Goal: Task Accomplishment & Management: Use online tool/utility

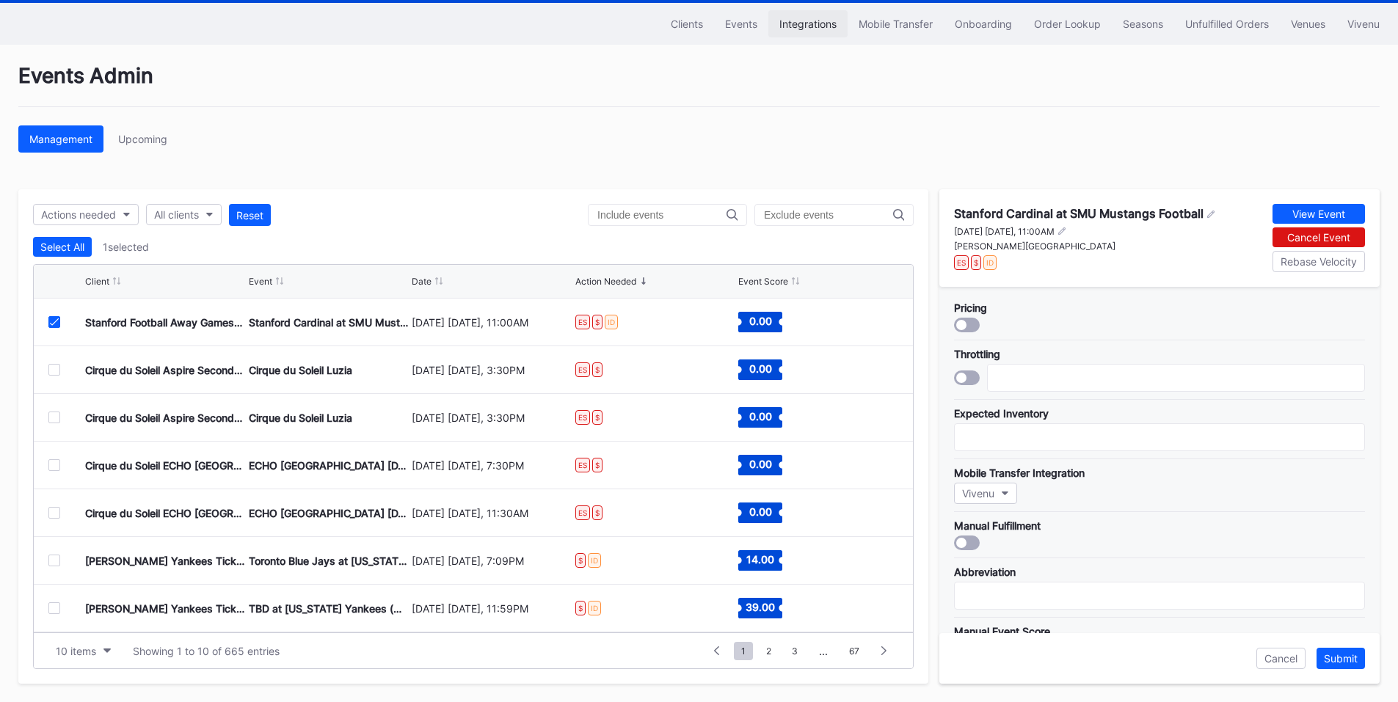
scroll to position [476, 0]
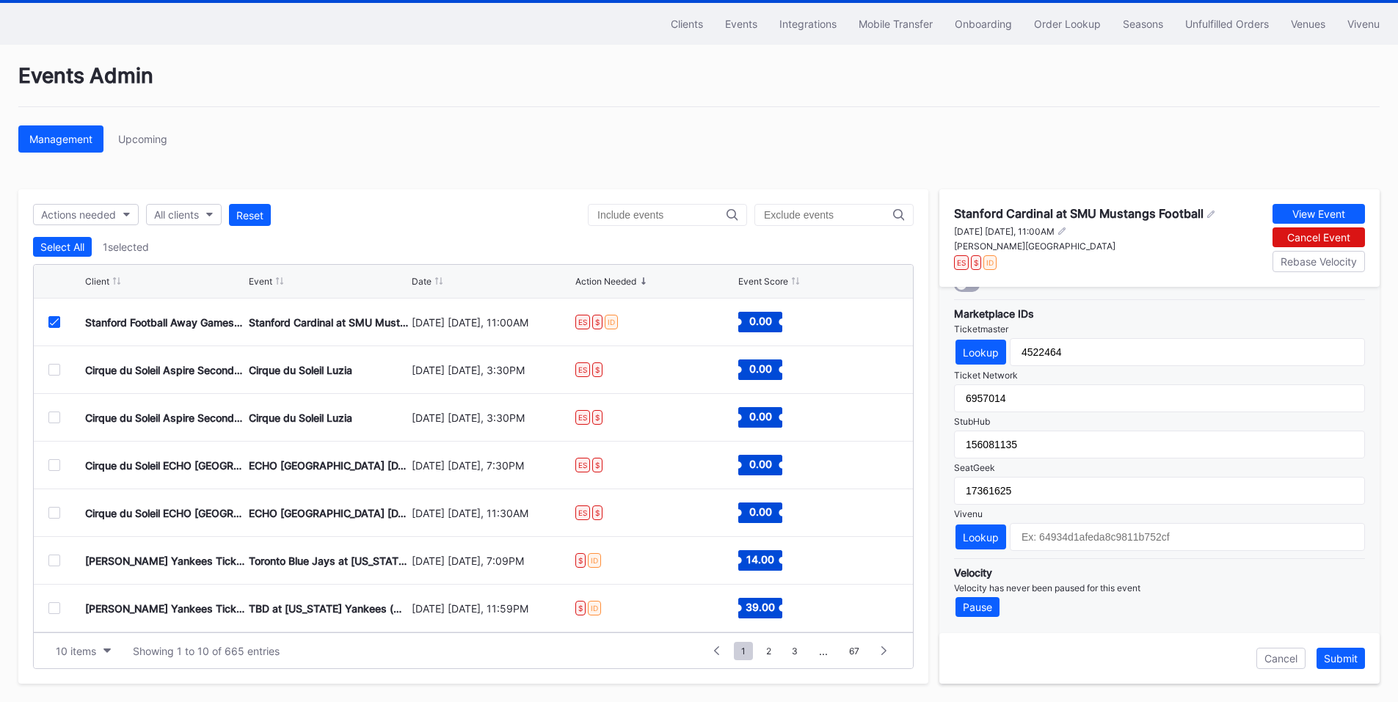
drag, startPoint x: 1344, startPoint y: 661, endPoint x: 1010, endPoint y: 388, distance: 430.9
click at [1344, 661] on div "Submit" at bounding box center [1341, 658] width 34 height 12
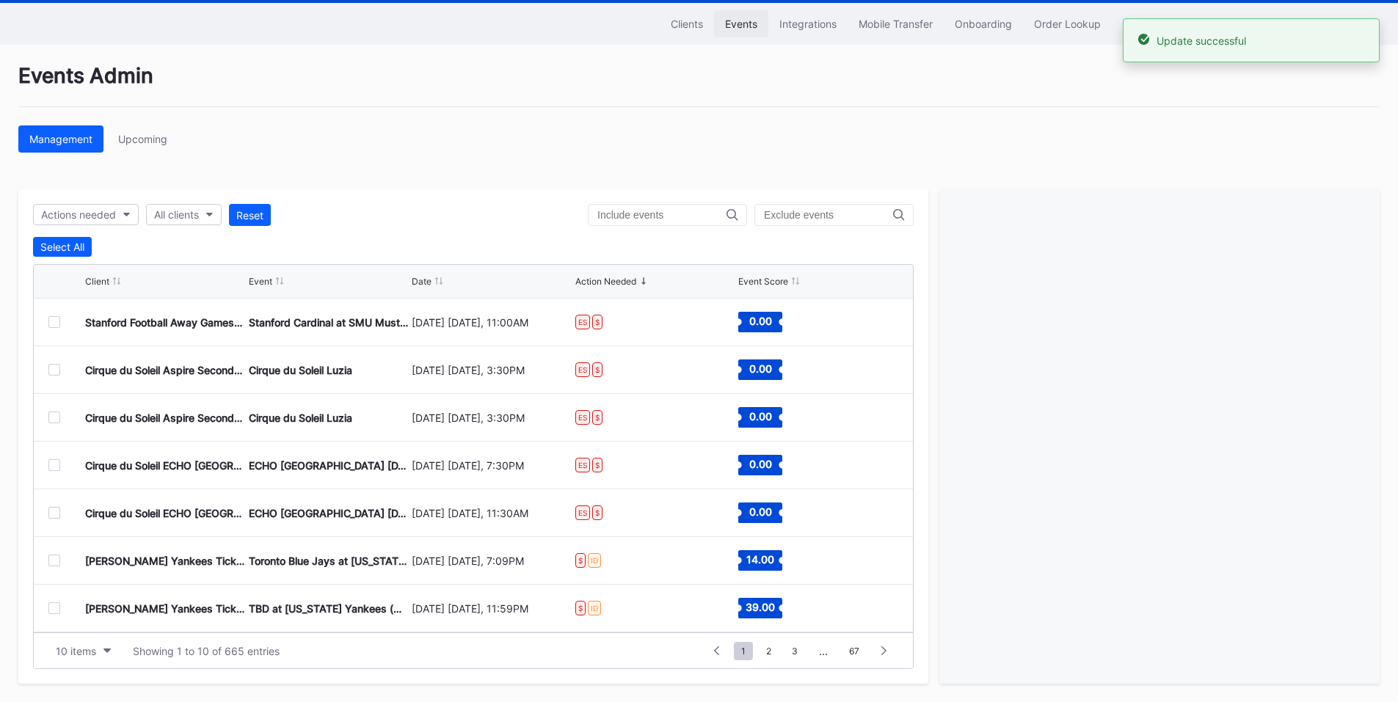
click at [732, 18] on div "Events" at bounding box center [741, 24] width 32 height 12
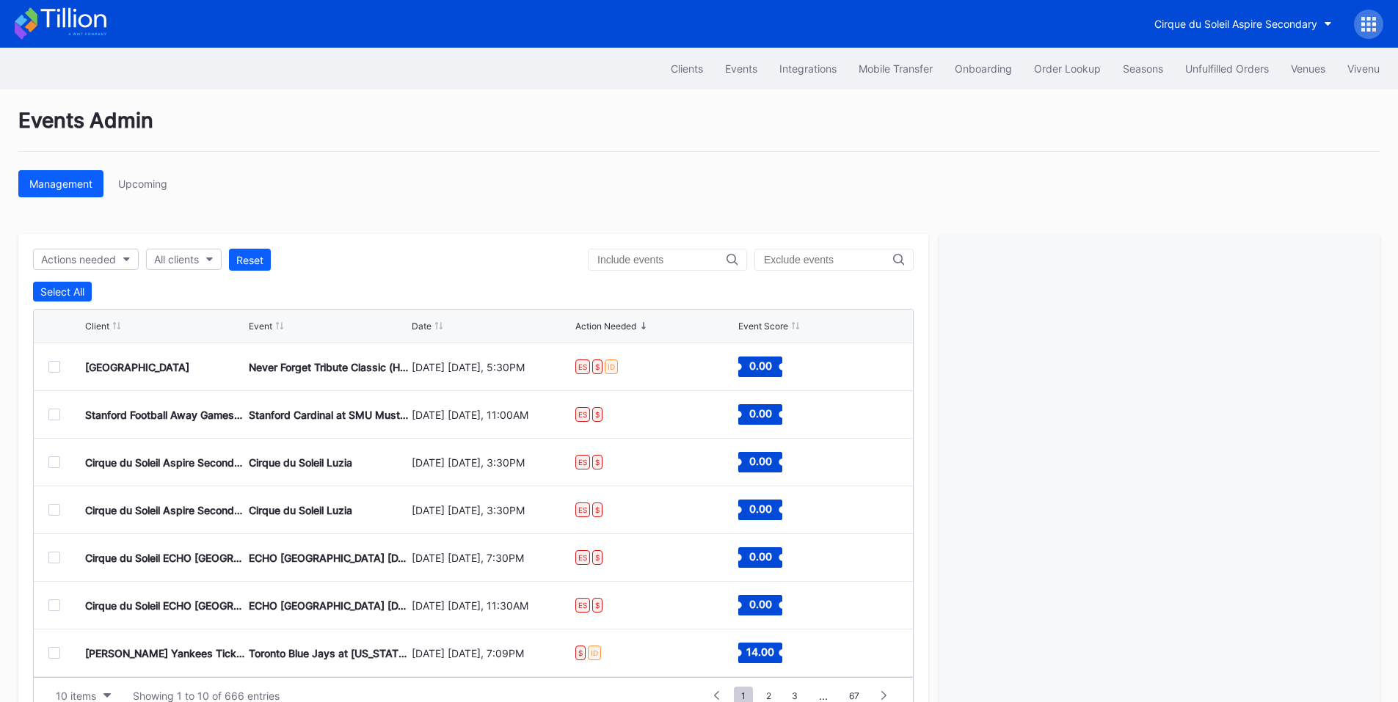
click at [56, 367] on div at bounding box center [54, 367] width 12 height 12
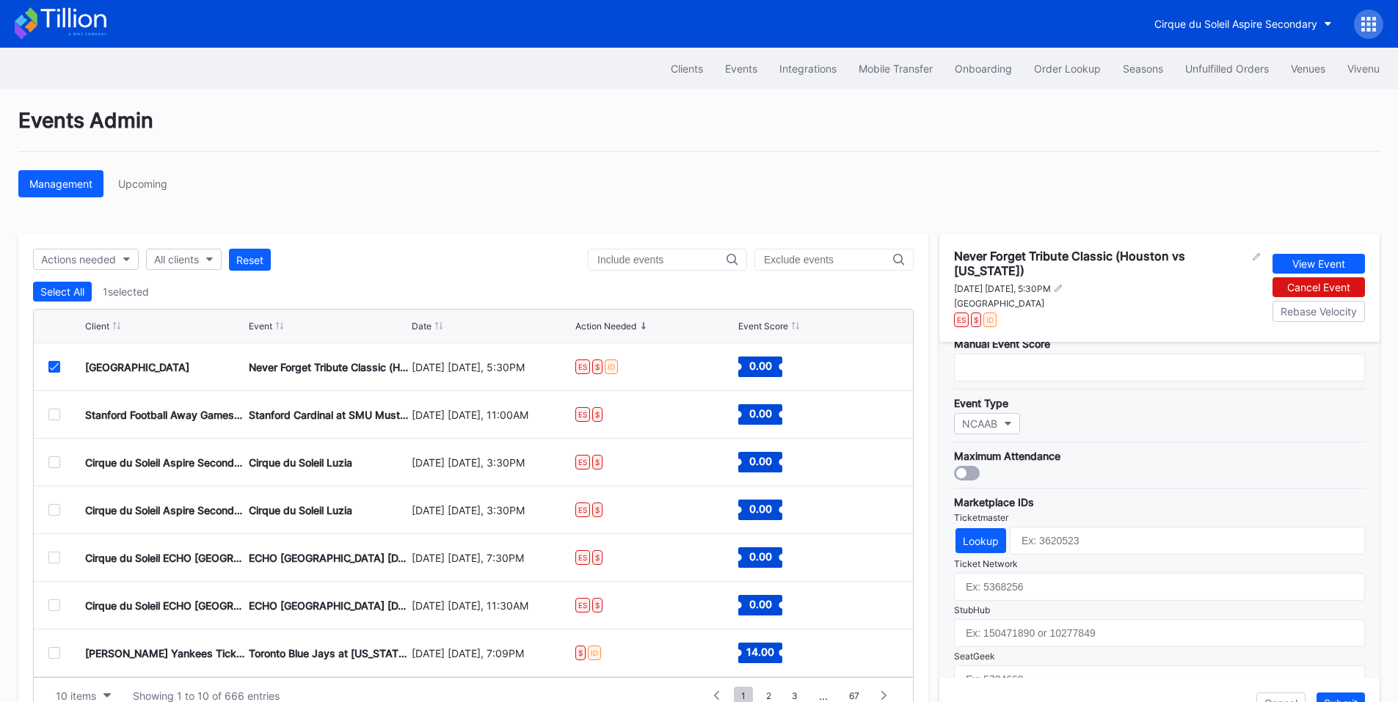
scroll to position [430, 0]
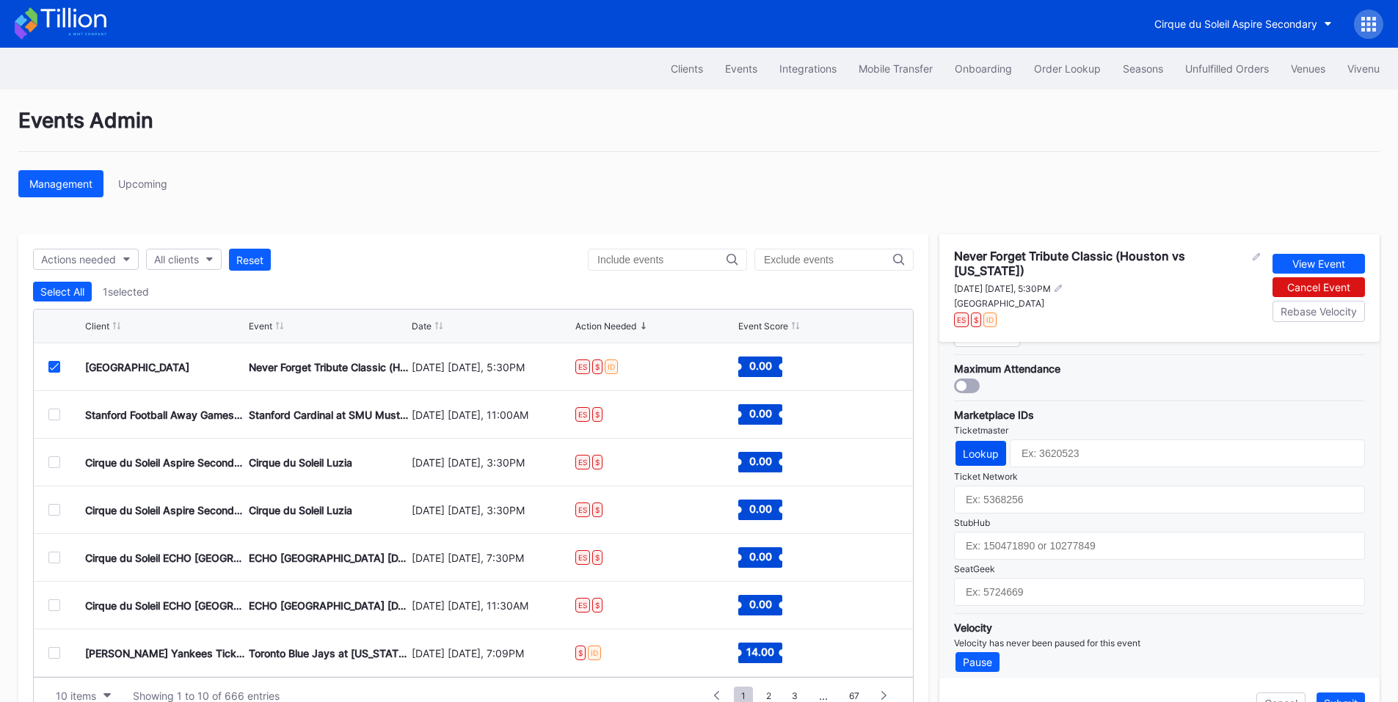
click at [972, 441] on button "Lookup" at bounding box center [981, 453] width 51 height 25
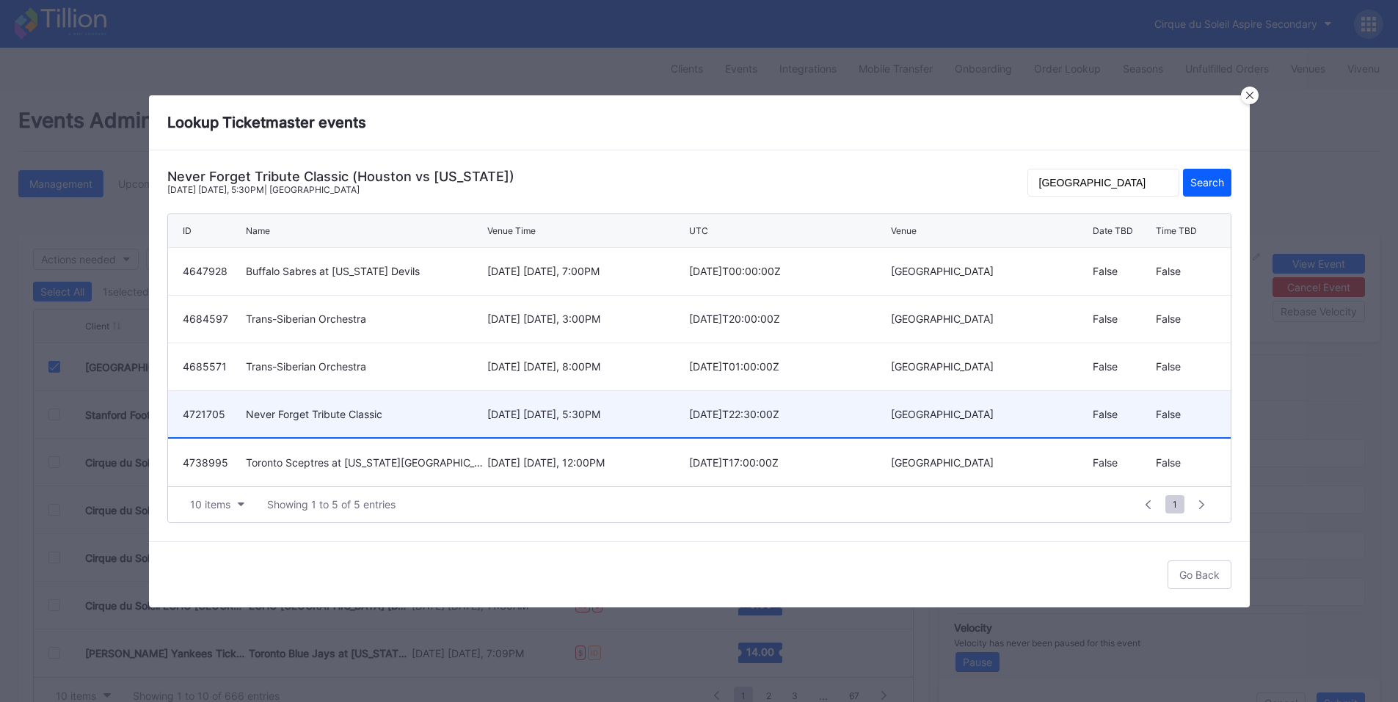
click at [644, 415] on div "December 20 Saturday, 5:30PM" at bounding box center [586, 414] width 198 height 12
type input "4721705"
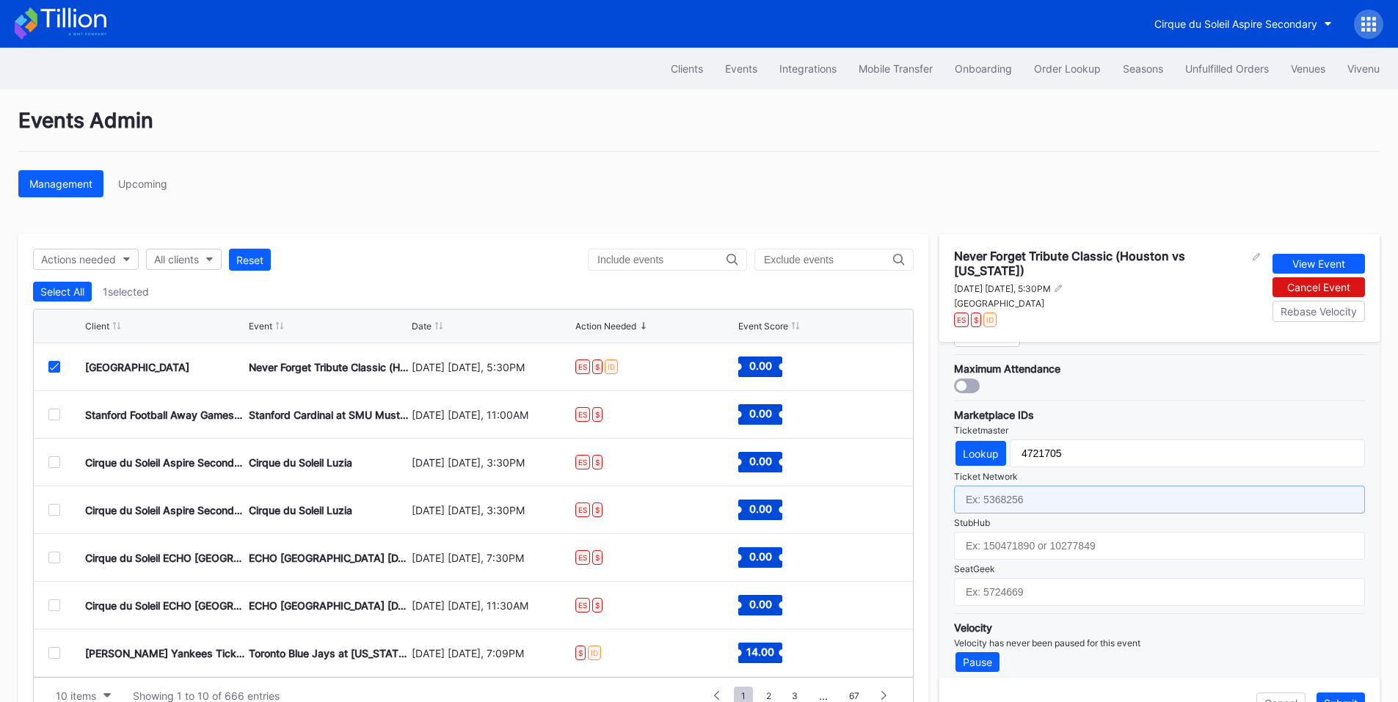
click at [1047, 495] on input "text" at bounding box center [1159, 500] width 411 height 28
paste input "7396001"
type input "7396001"
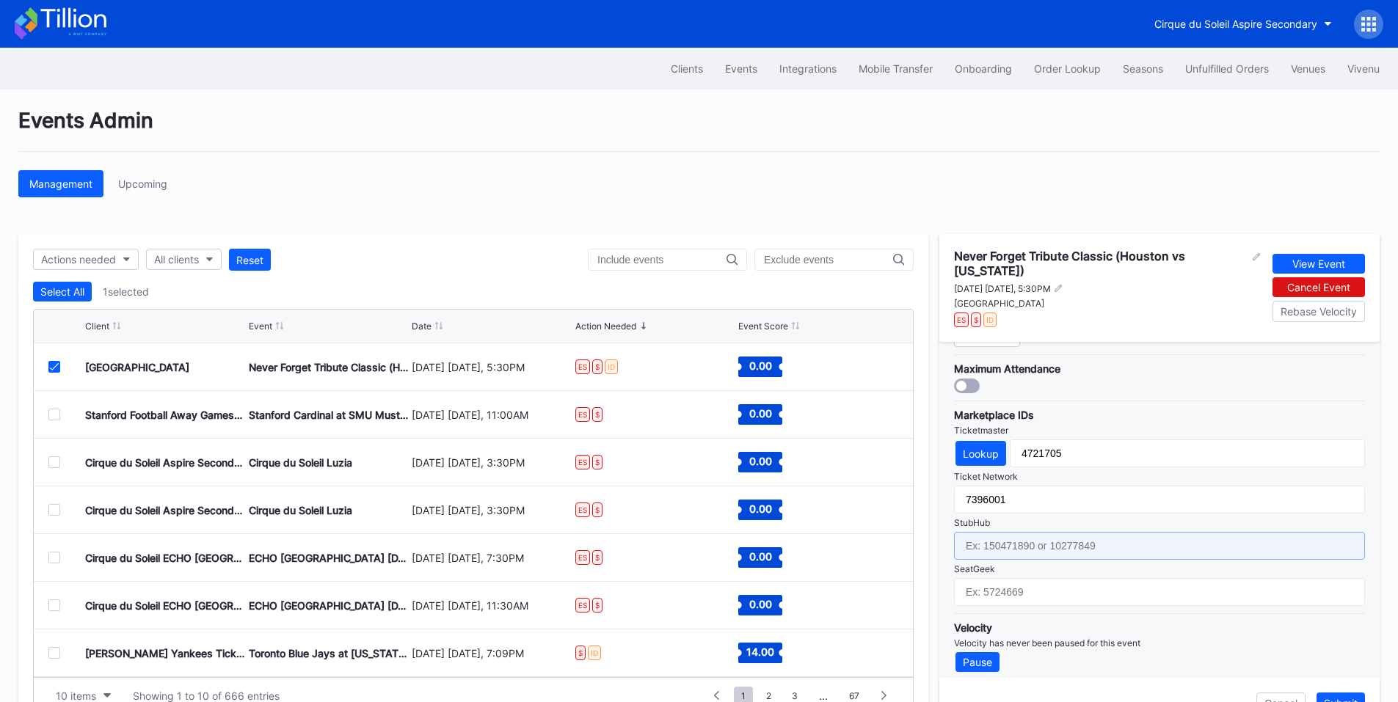
click at [1025, 536] on input "text" at bounding box center [1159, 546] width 411 height 28
paste input "159446386"
type input "159446386"
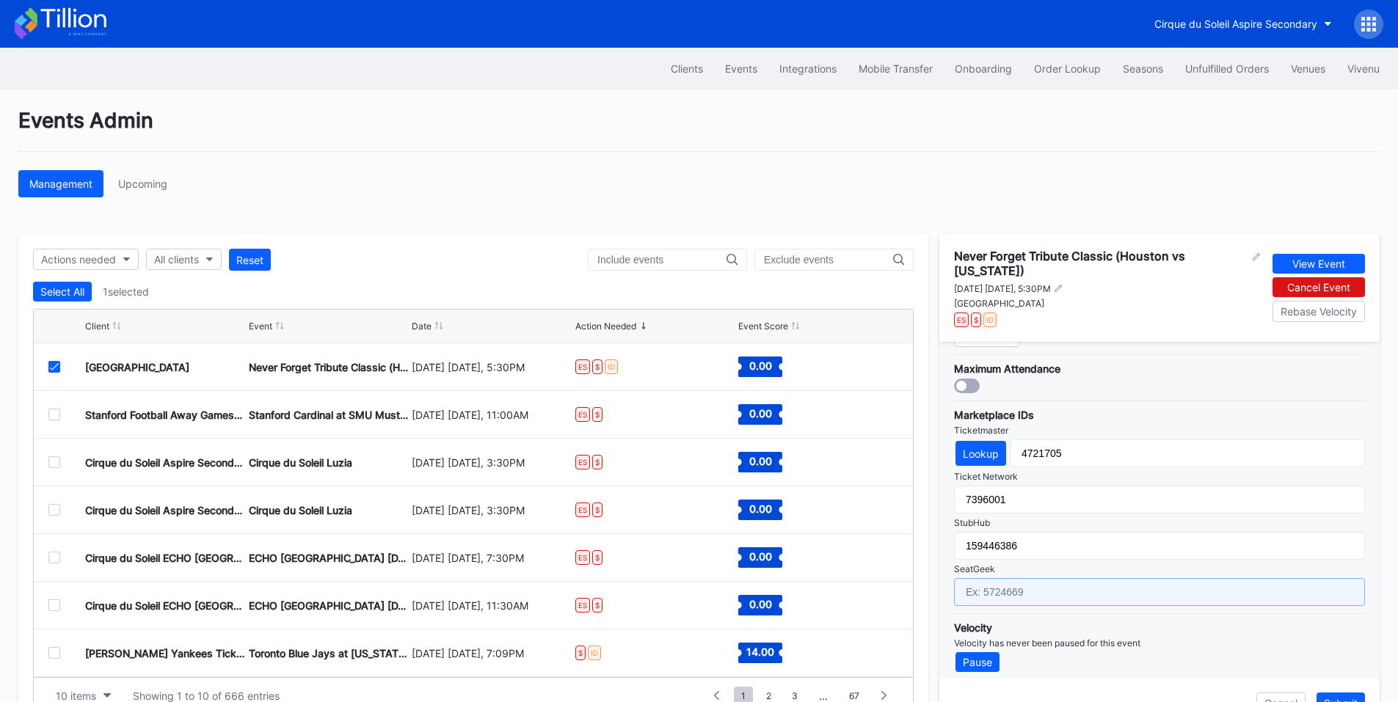
click at [1009, 581] on input "text" at bounding box center [1159, 592] width 411 height 28
paste input "17721839"
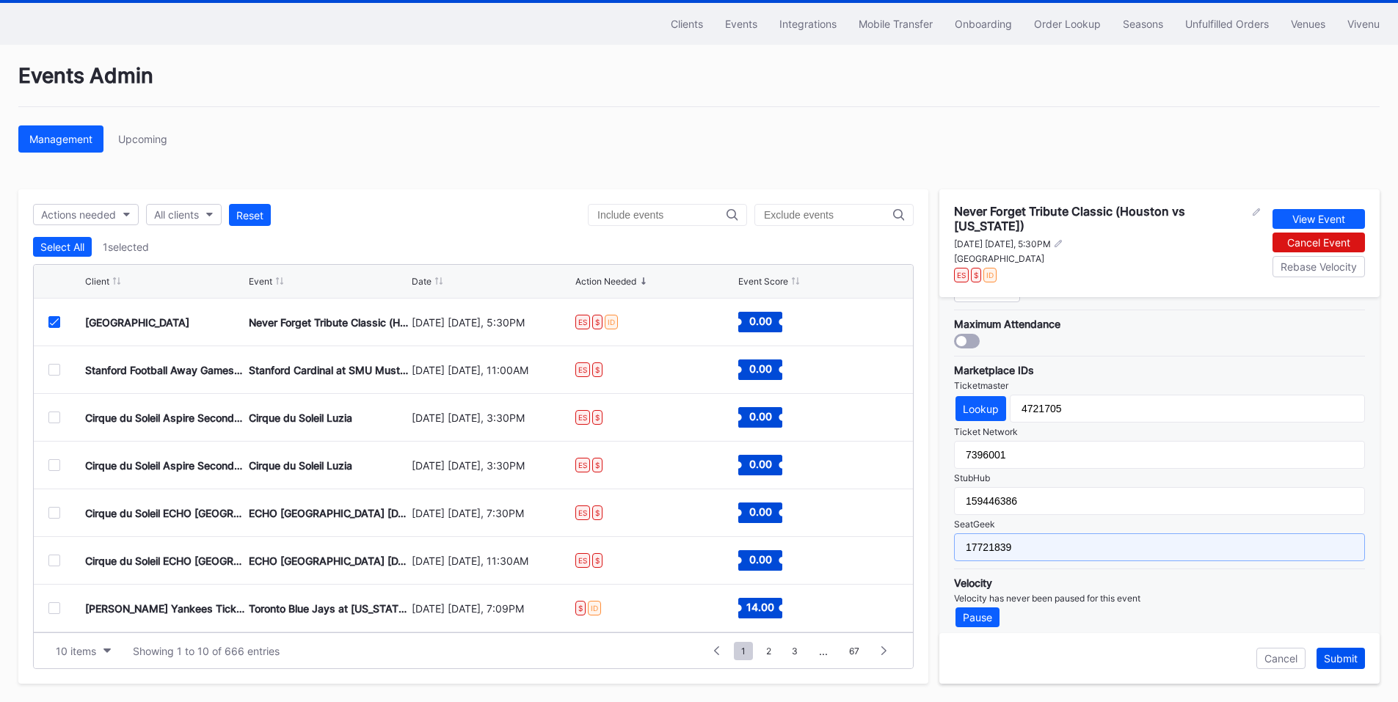
type input "17721839"
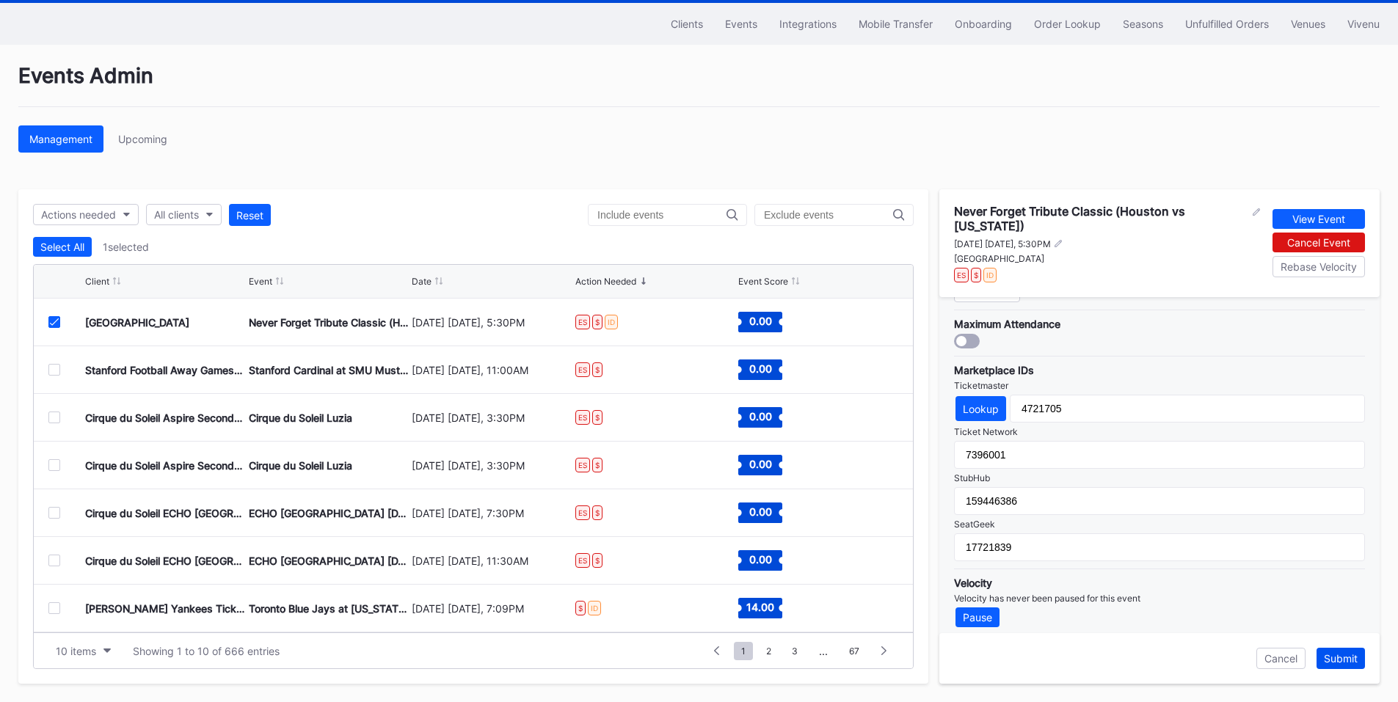
click at [1337, 652] on div "Submit" at bounding box center [1341, 658] width 34 height 12
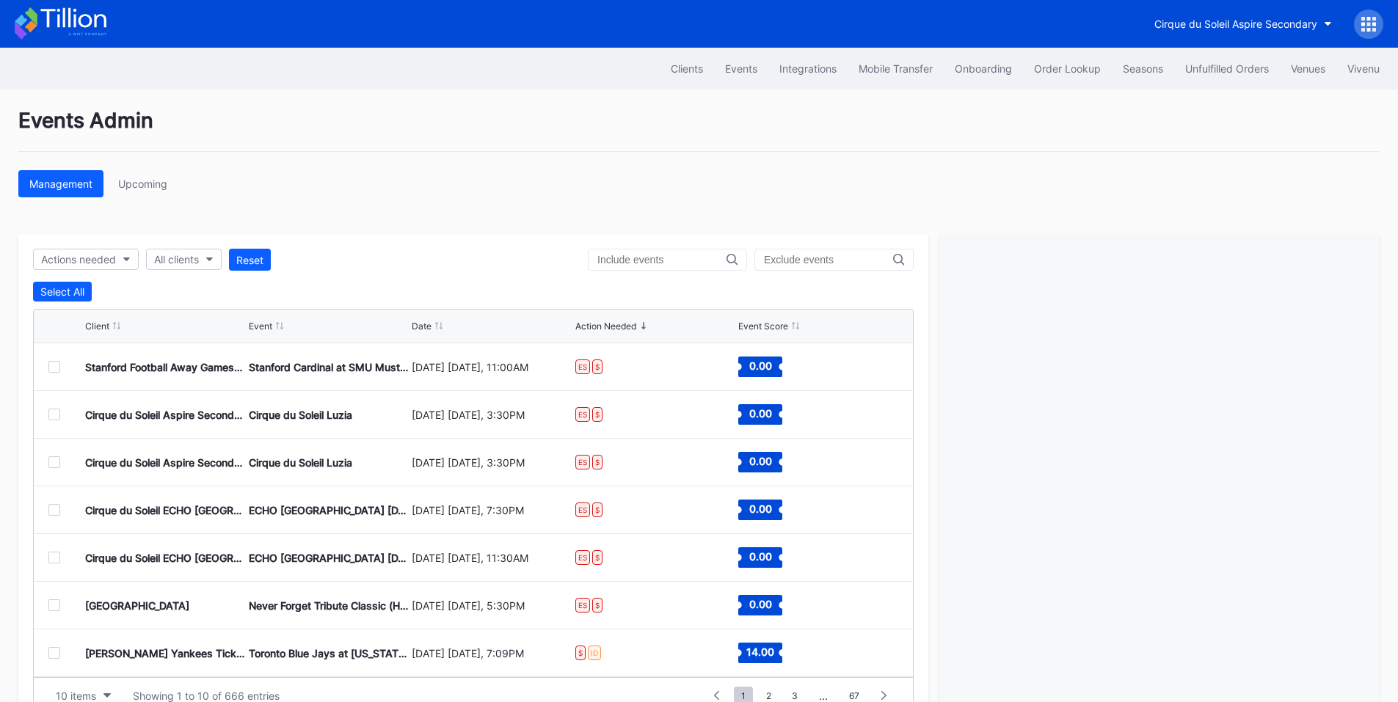
click at [682, 253] on div at bounding box center [667, 260] width 159 height 22
click at [672, 252] on div at bounding box center [667, 260] width 159 height 22
click at [200, 252] on button "All clients" at bounding box center [184, 259] width 76 height 21
type input "pru"
click at [173, 327] on div "Prudential Center Secondary" at bounding box center [210, 325] width 103 height 12
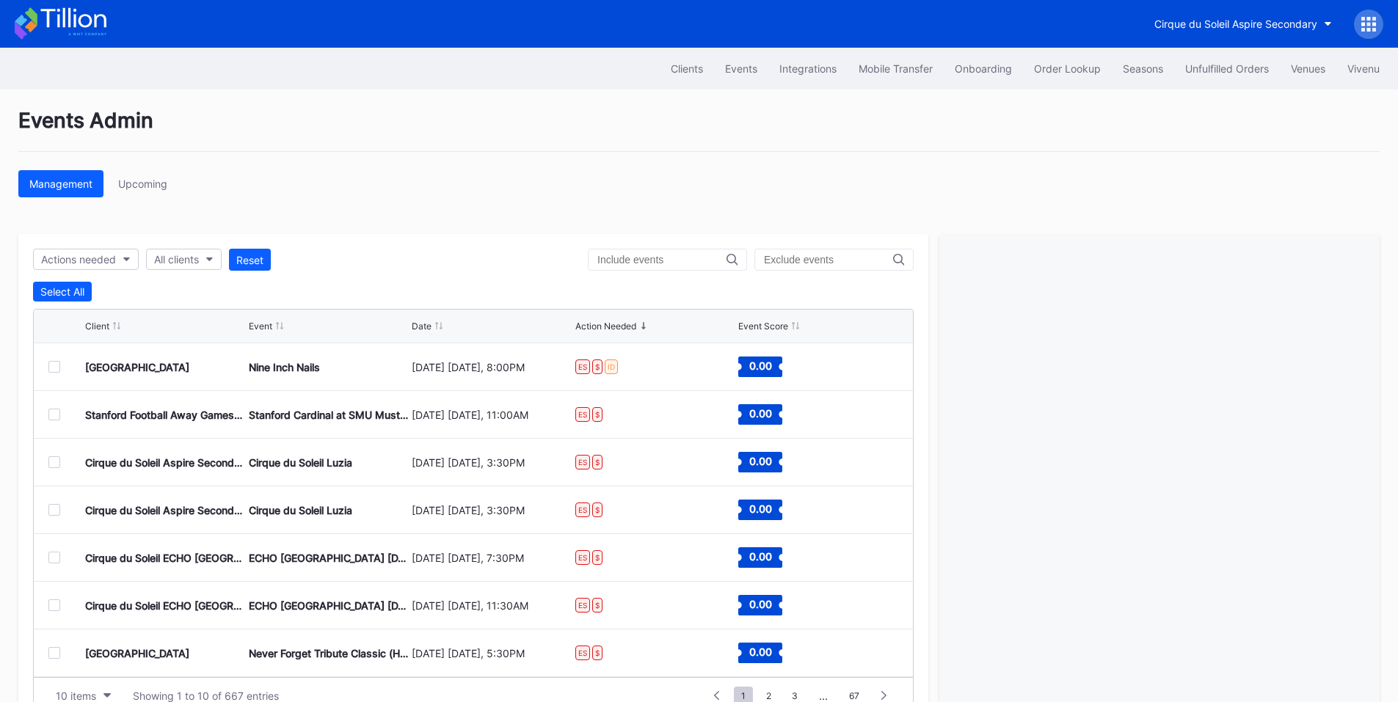
click at [58, 372] on div at bounding box center [54, 367] width 12 height 12
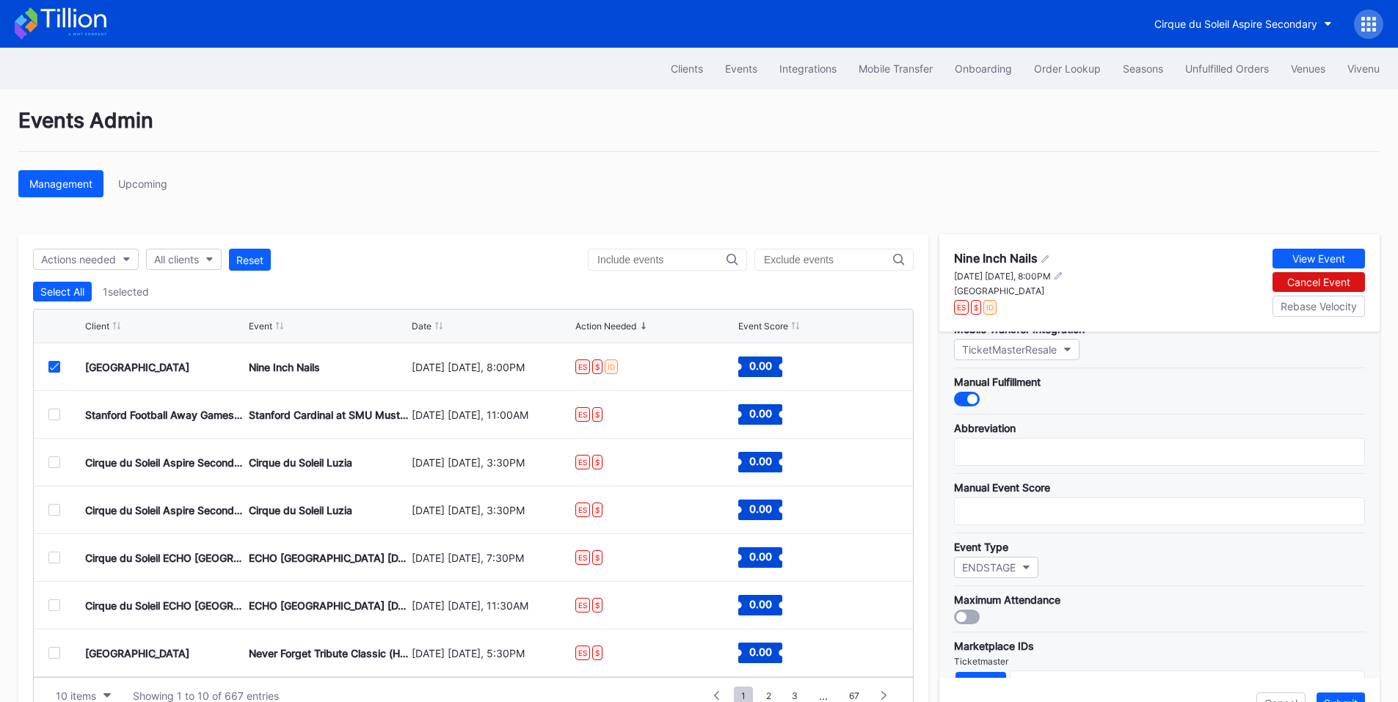
scroll to position [343, 0]
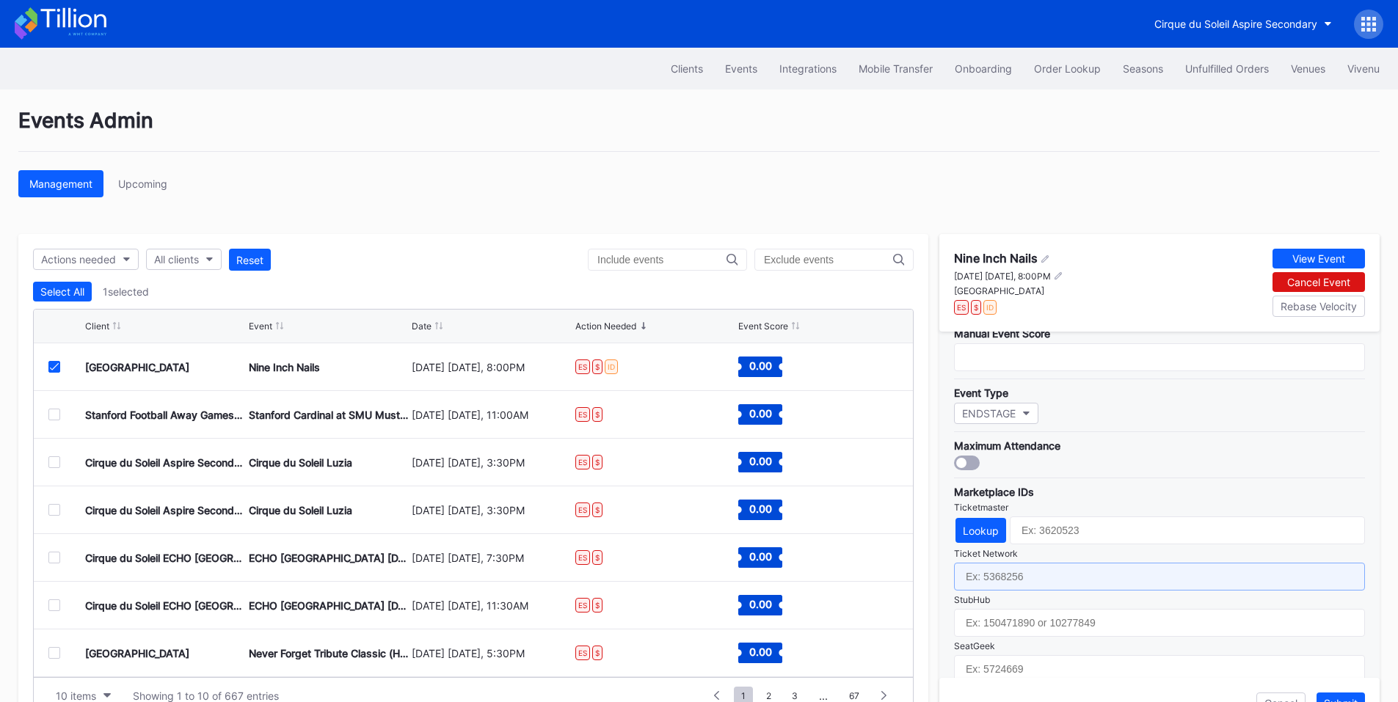
click at [1014, 589] on input "text" at bounding box center [1159, 577] width 411 height 28
paste input "7462575"
type input "7462575"
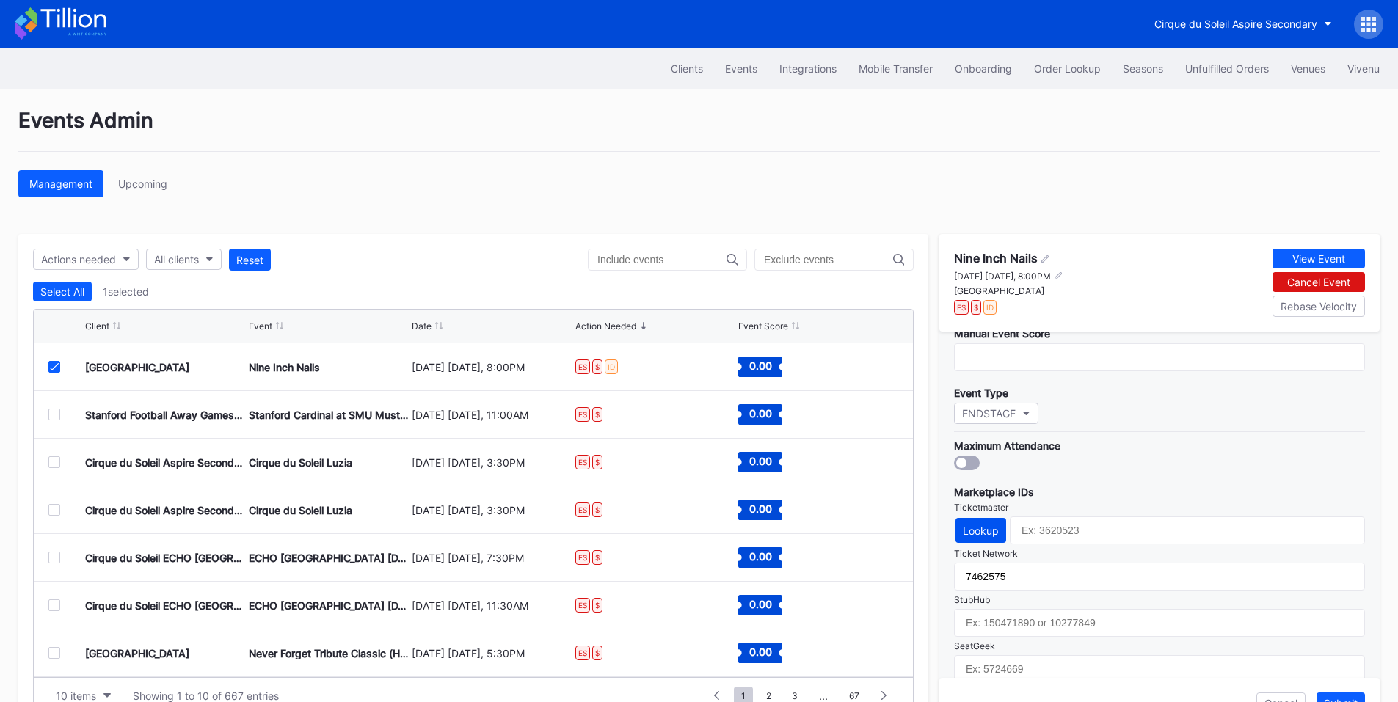
click at [992, 520] on button "Lookup" at bounding box center [981, 530] width 51 height 25
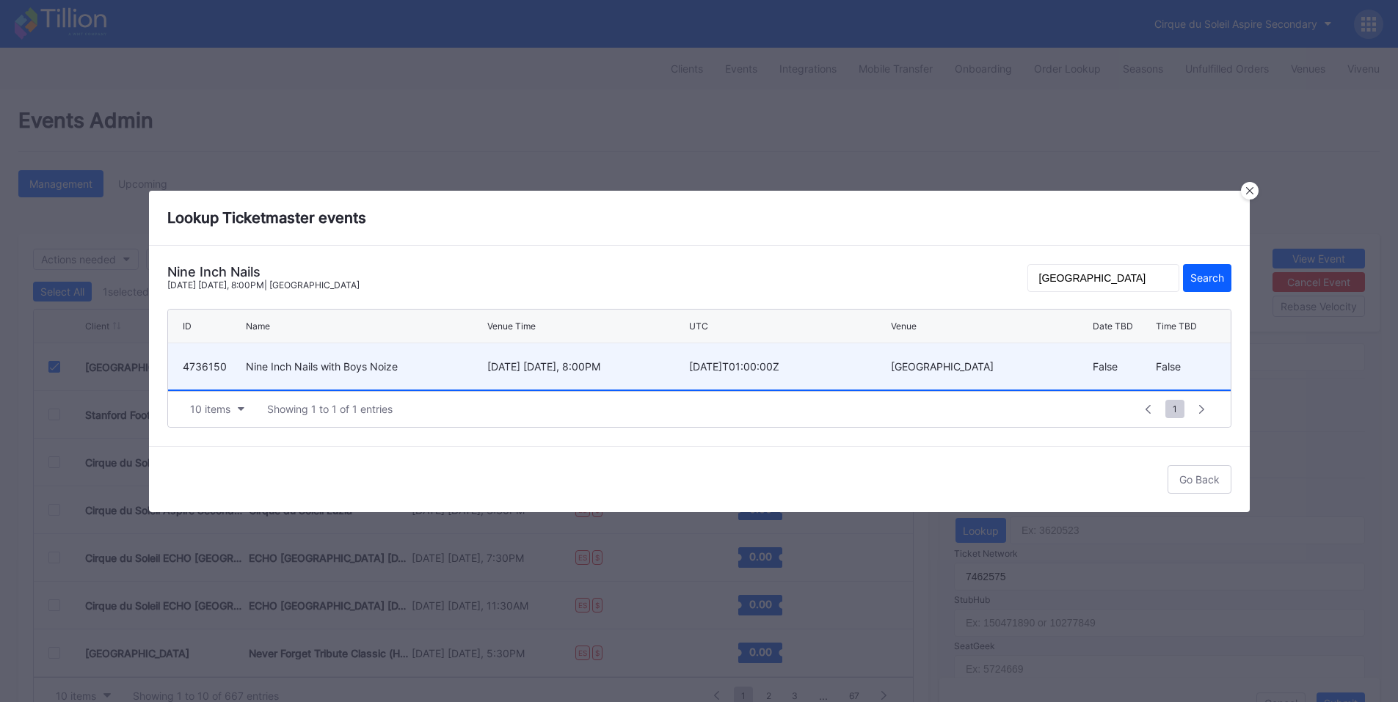
click at [440, 358] on div "Nine Inch Nails with Boys Noize" at bounding box center [365, 366] width 238 height 46
type input "4736150"
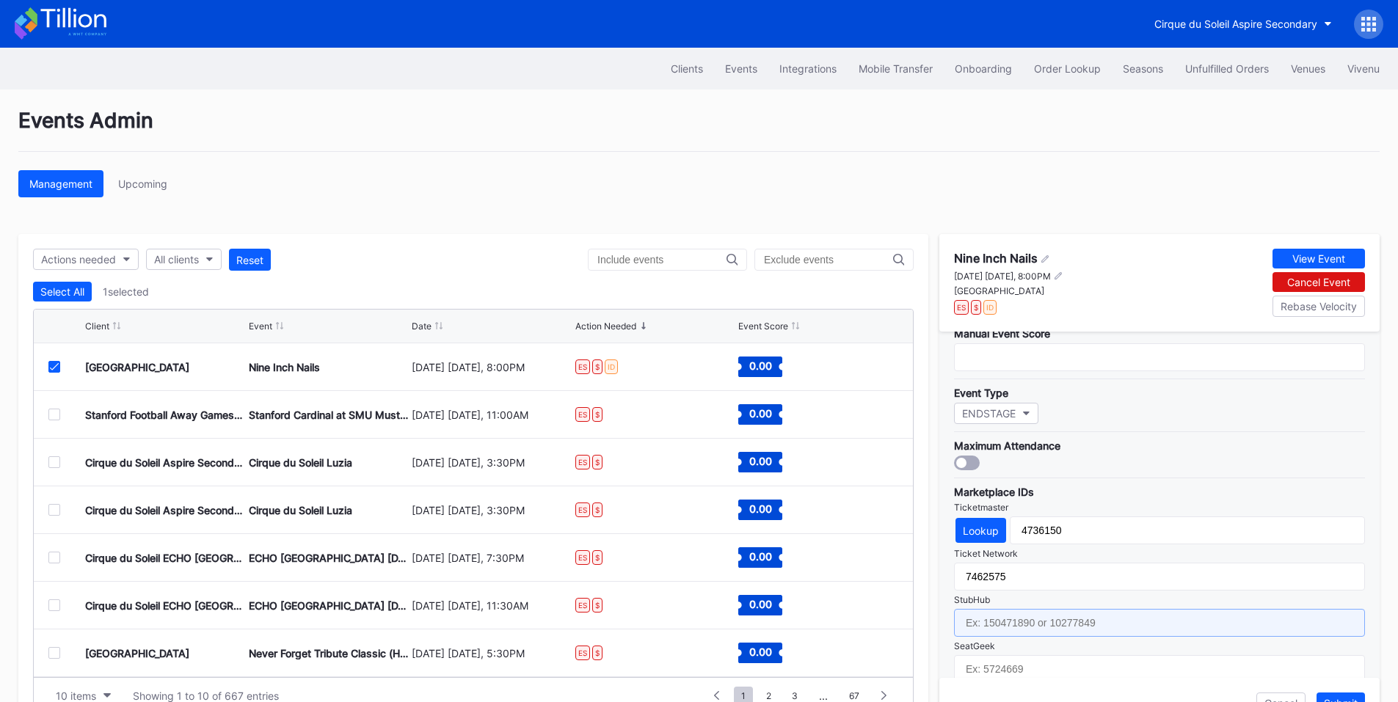
click at [1033, 615] on input "text" at bounding box center [1159, 623] width 411 height 28
paste input "159526264"
type input "159526264"
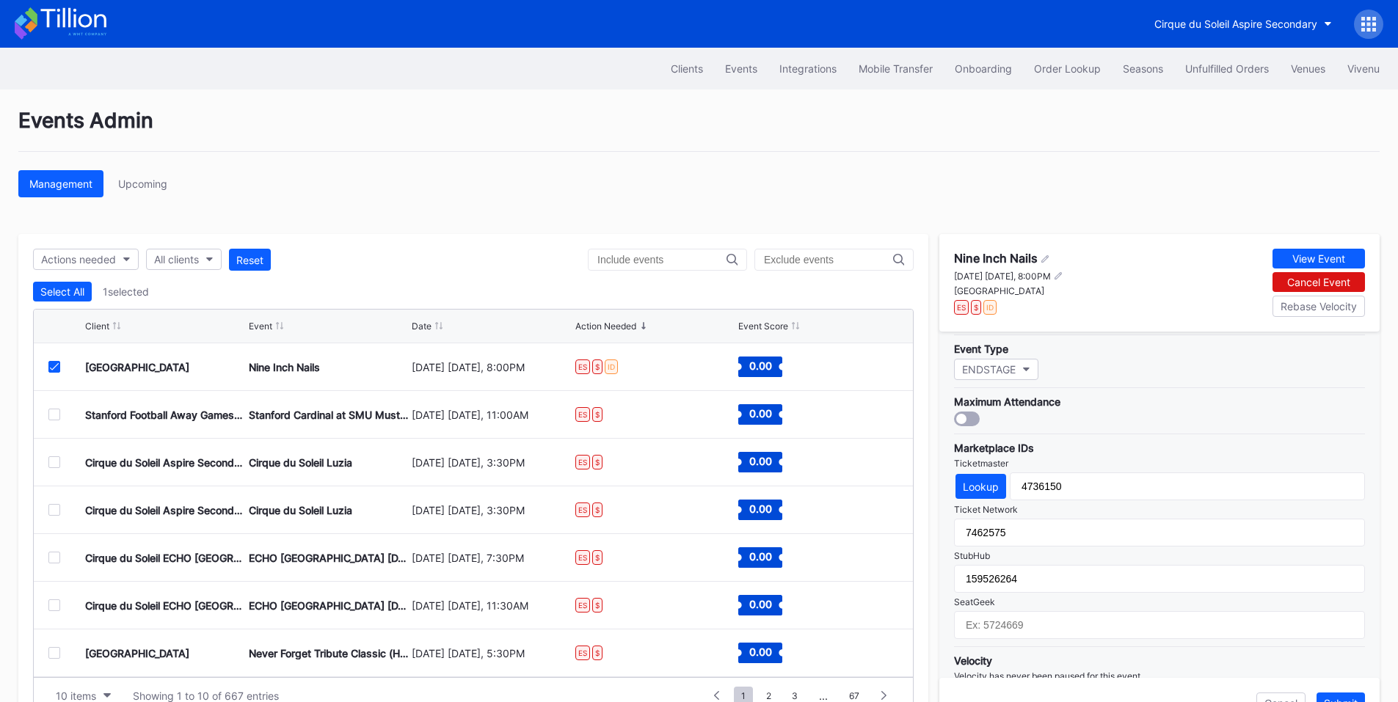
scroll to position [430, 0]
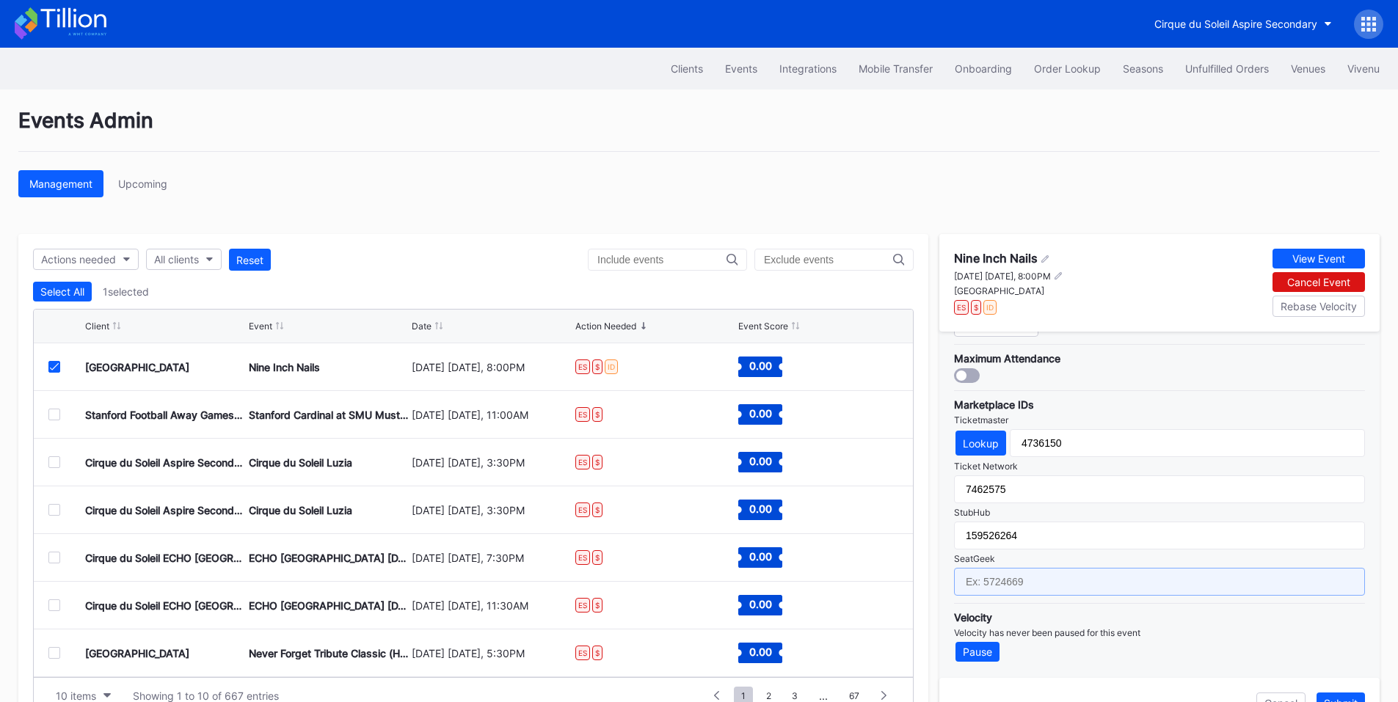
click at [1032, 583] on input "text" at bounding box center [1159, 582] width 411 height 28
paste input "17775573"
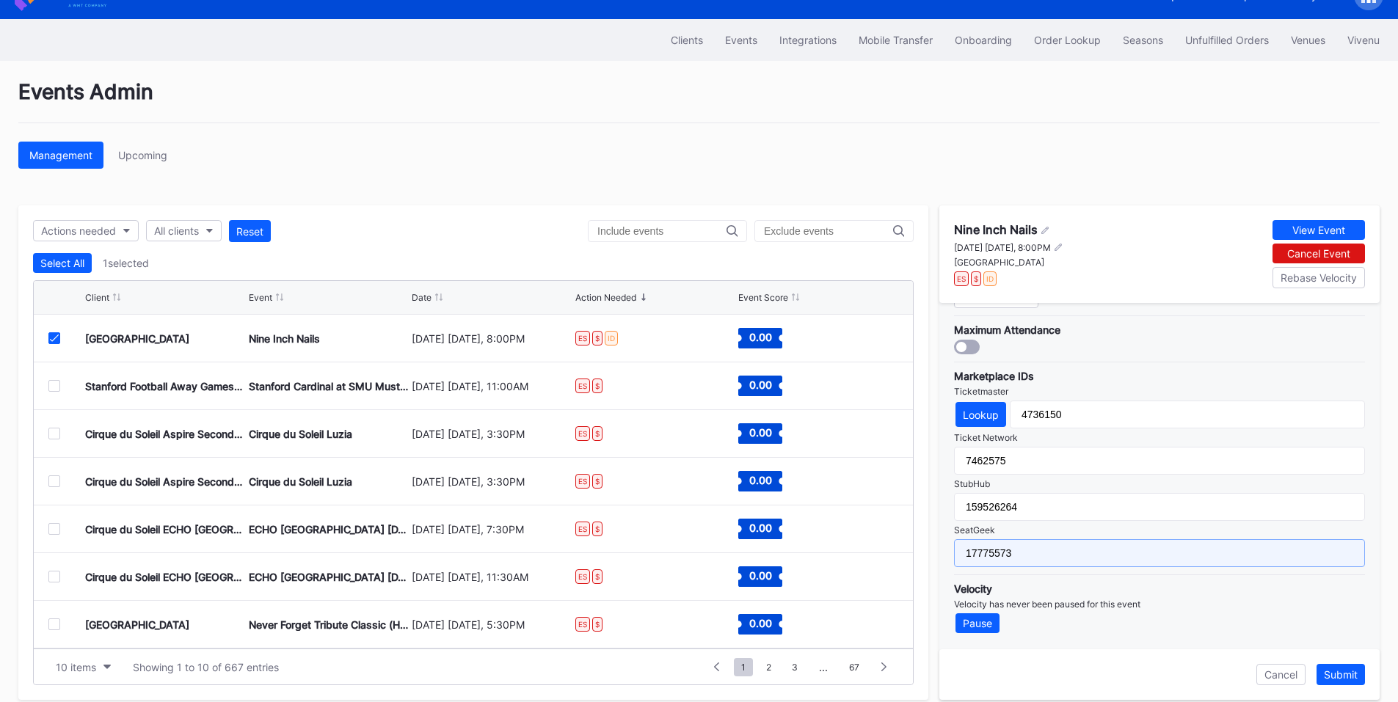
scroll to position [45, 0]
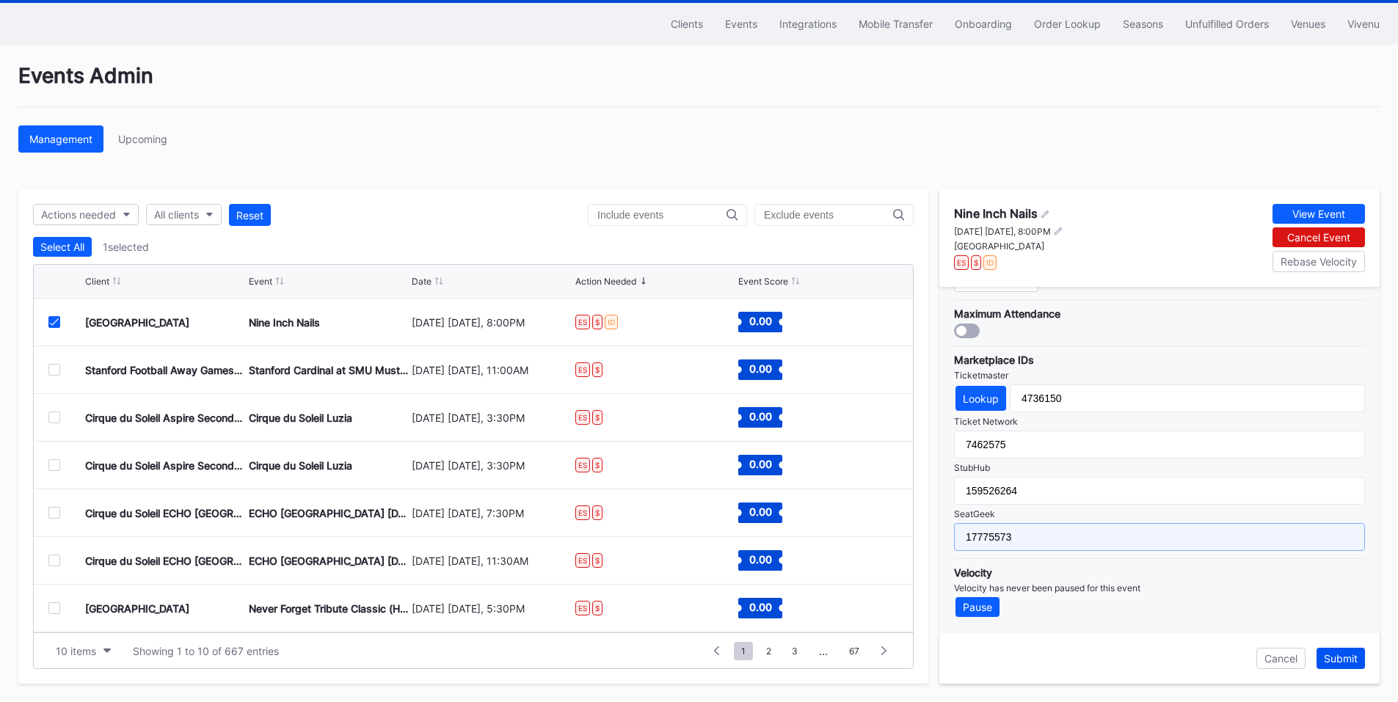
type input "17775573"
click at [1342, 660] on div "Submit" at bounding box center [1341, 658] width 34 height 12
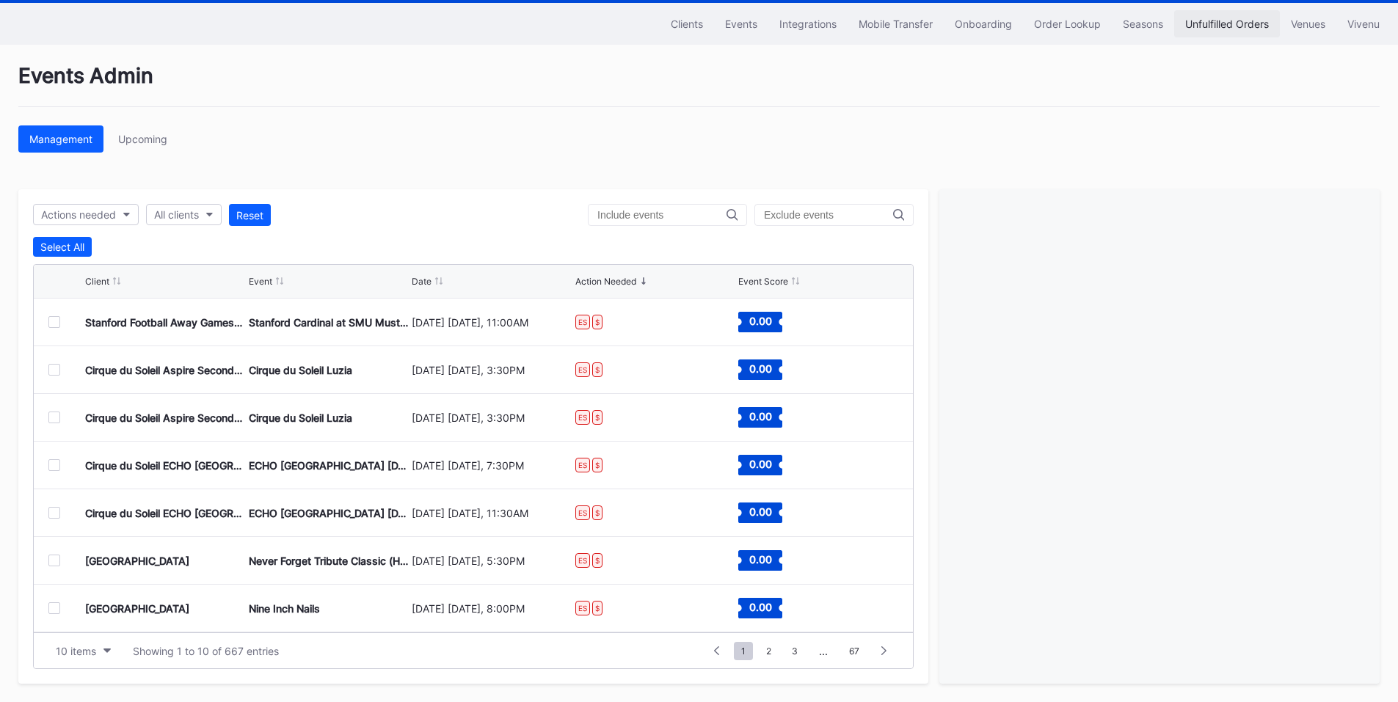
click at [1199, 25] on div "Unfulfilled Orders" at bounding box center [1227, 24] width 84 height 12
